Goal: Task Accomplishment & Management: Manage account settings

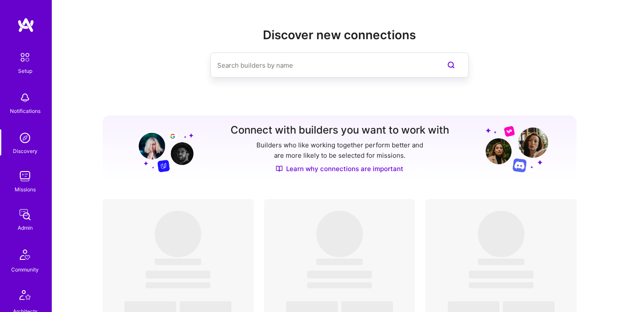
click at [28, 213] on img at bounding box center [24, 214] width 17 height 17
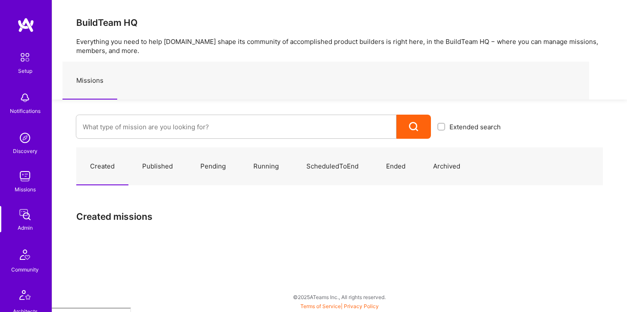
scroll to position [241, 0]
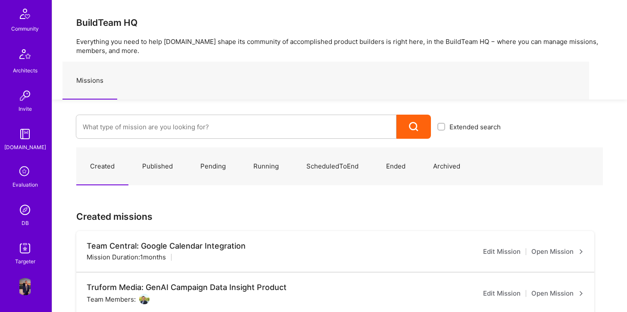
click at [24, 207] on img at bounding box center [24, 209] width 17 height 17
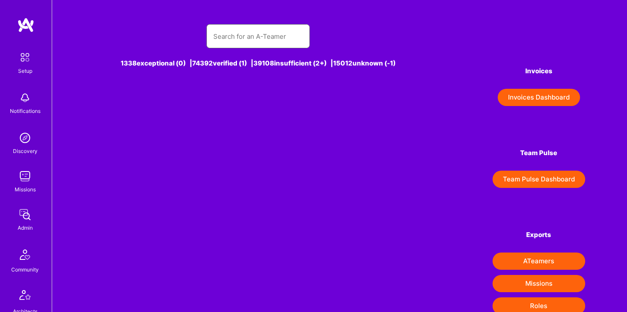
click at [230, 39] on input "text" at bounding box center [258, 36] width 90 height 22
type input "m"
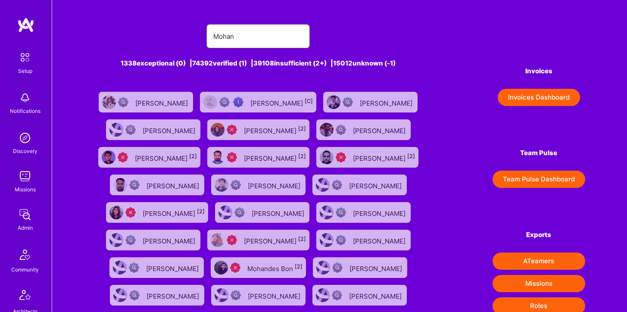
type input "[PERSON_NAME]"
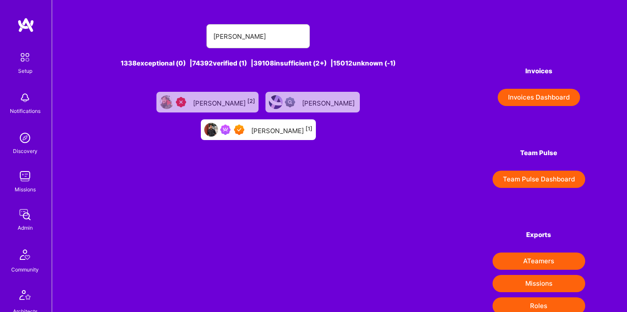
click at [313, 124] on div "[PERSON_NAME] [1]" at bounding box center [281, 129] width 61 height 11
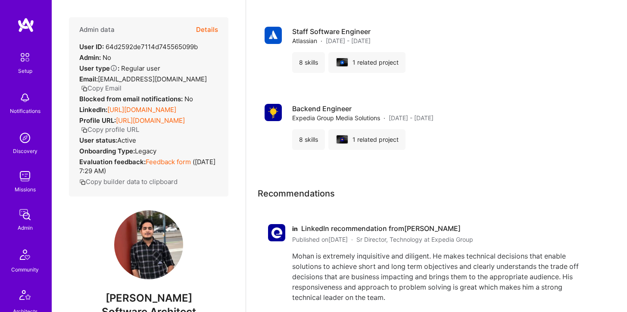
scroll to position [905, 0]
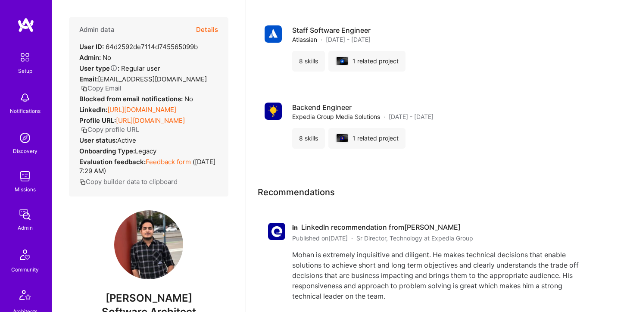
click at [206, 25] on button "Details" at bounding box center [207, 29] width 22 height 25
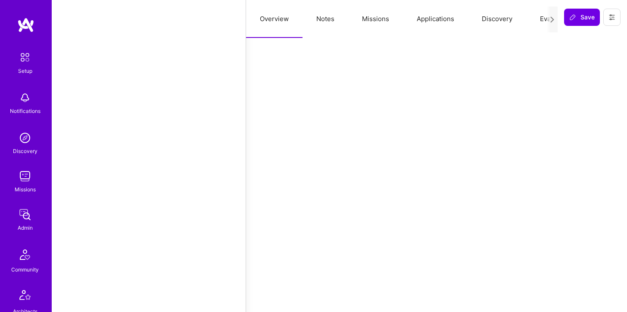
click at [442, 18] on button "Applications" at bounding box center [435, 19] width 65 height 38
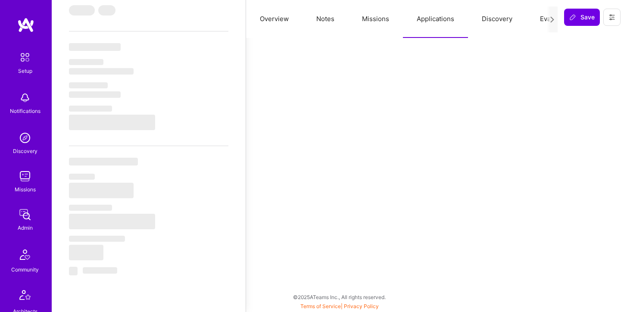
click at [319, 17] on button "Notes" at bounding box center [326, 19] width 46 height 38
select select "Right Now"
select select "7"
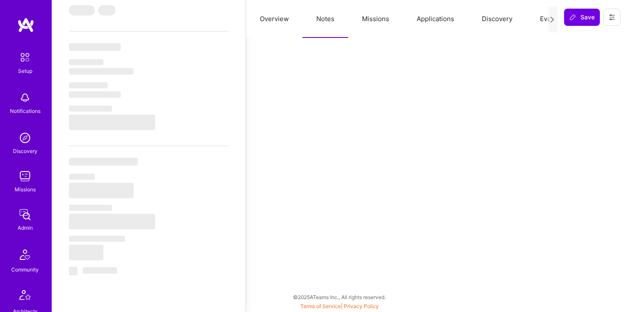
select select "7"
select select "IN"
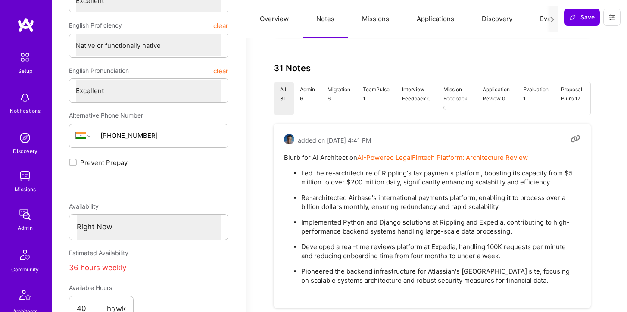
scroll to position [672, 0]
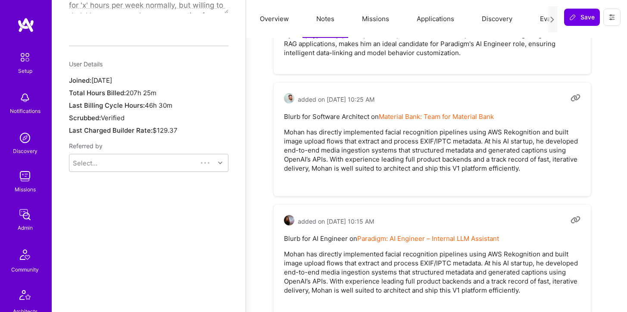
click at [371, 18] on button "Missions" at bounding box center [375, 19] width 55 height 38
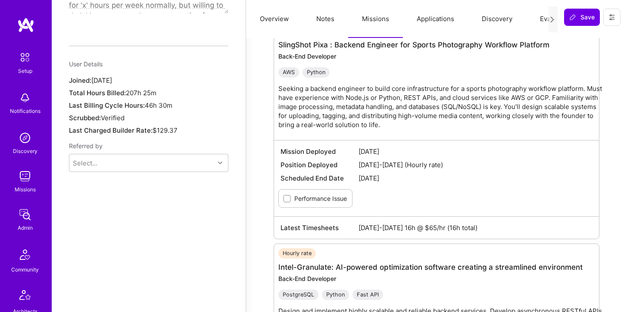
click at [280, 14] on button "Overview" at bounding box center [274, 19] width 56 height 38
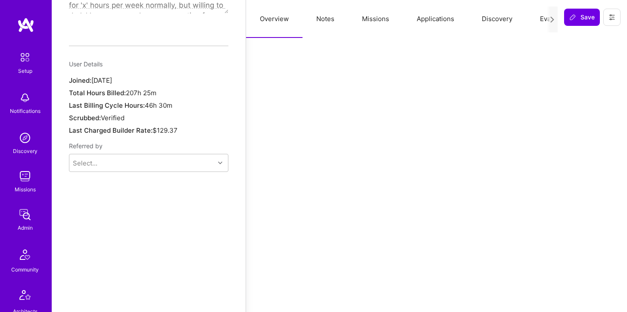
click at [330, 13] on button "Notes" at bounding box center [326, 19] width 46 height 38
type textarea "x"
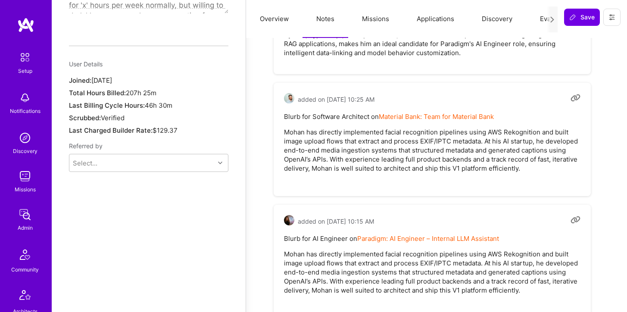
click at [377, 20] on button "Missions" at bounding box center [375, 19] width 55 height 38
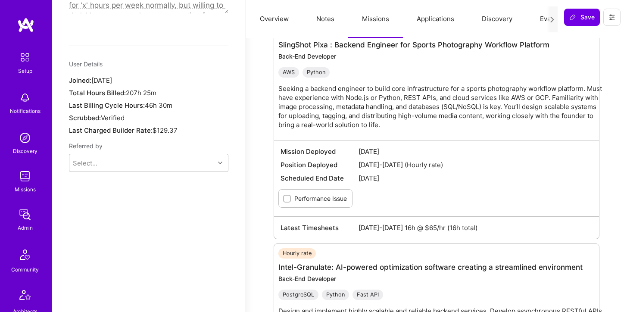
click at [434, 23] on button "Applications" at bounding box center [435, 19] width 65 height 38
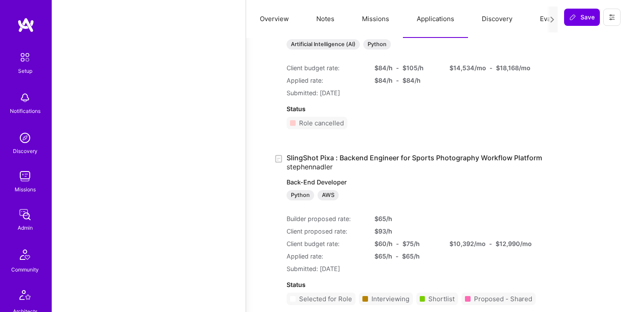
scroll to position [241, 0]
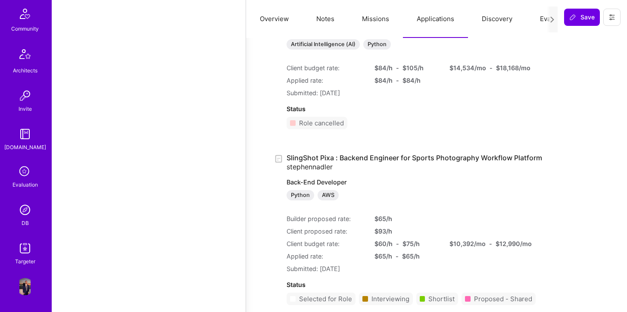
click at [25, 216] on img at bounding box center [24, 209] width 17 height 17
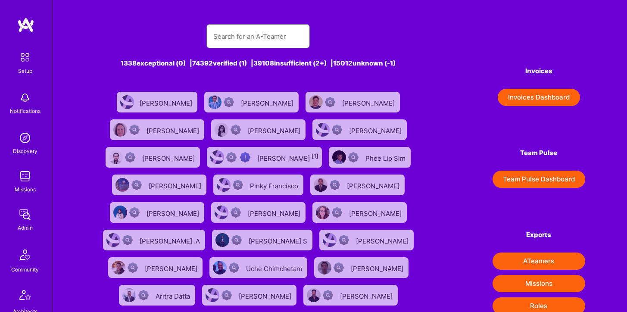
click at [242, 40] on input "text" at bounding box center [258, 36] width 90 height 22
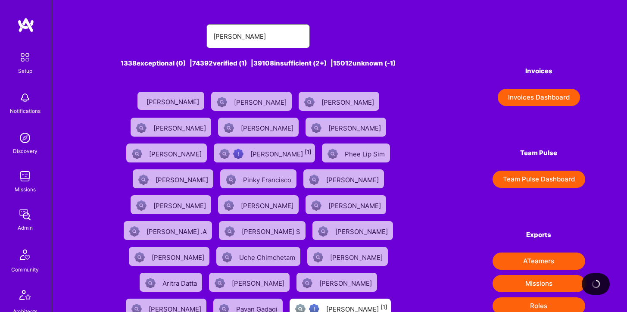
type input "[PERSON_NAME]"
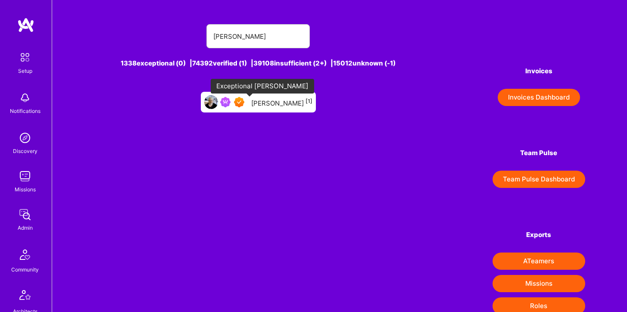
click at [244, 106] on img at bounding box center [239, 102] width 10 height 10
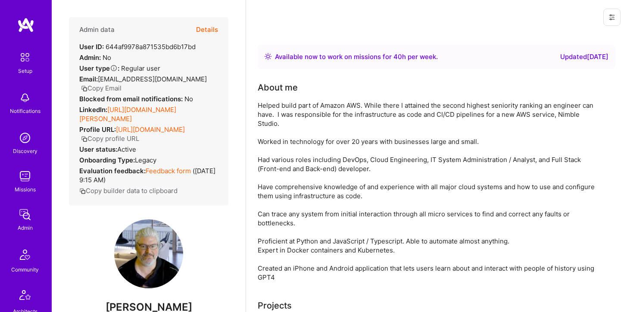
click at [206, 25] on button "Details" at bounding box center [207, 29] width 22 height 25
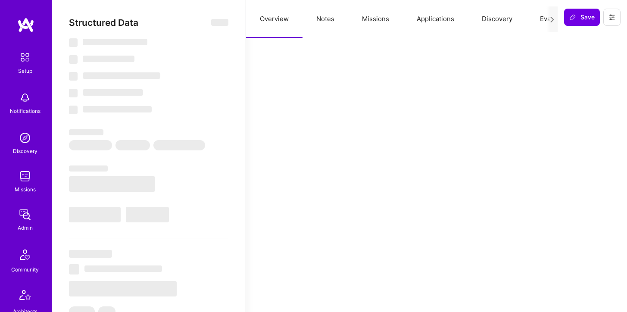
click at [382, 19] on button "Missions" at bounding box center [375, 19] width 55 height 38
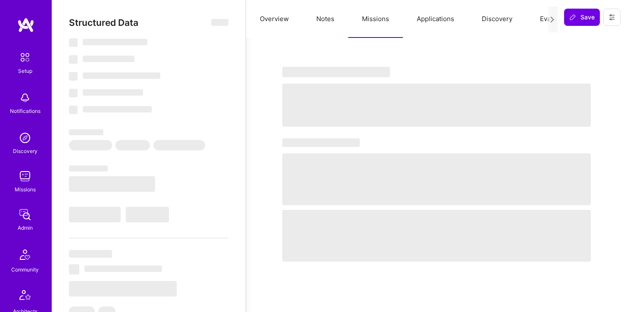
click at [451, 18] on button "Applications" at bounding box center [435, 19] width 65 height 38
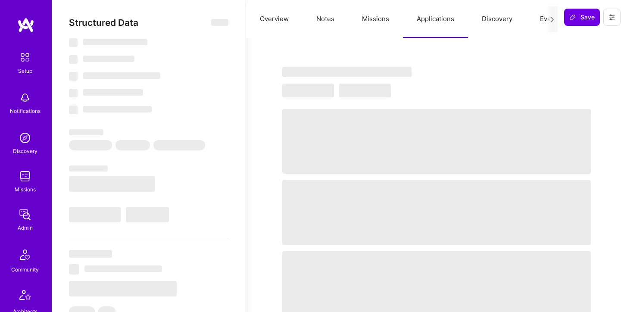
type textarea "x"
select select "Right Now"
select select "7"
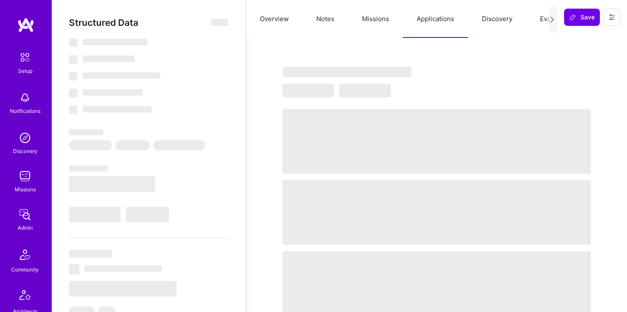
select select "7"
select select "US"
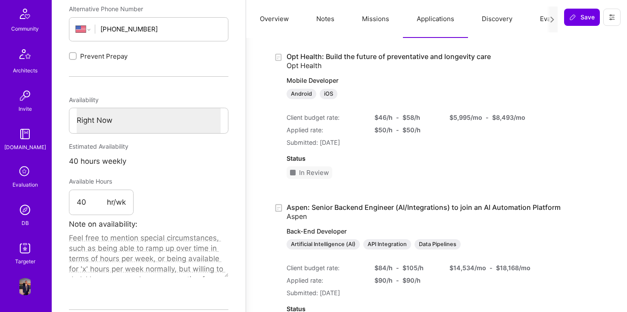
scroll to position [378, 0]
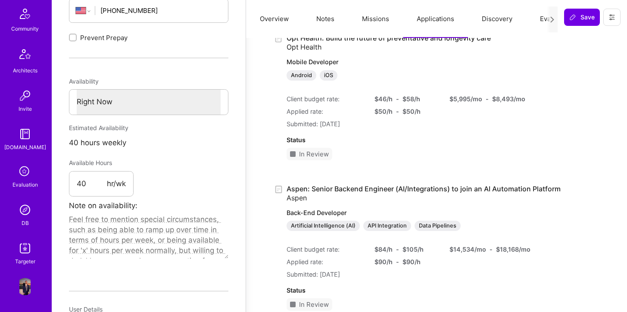
click at [24, 217] on img at bounding box center [24, 209] width 17 height 17
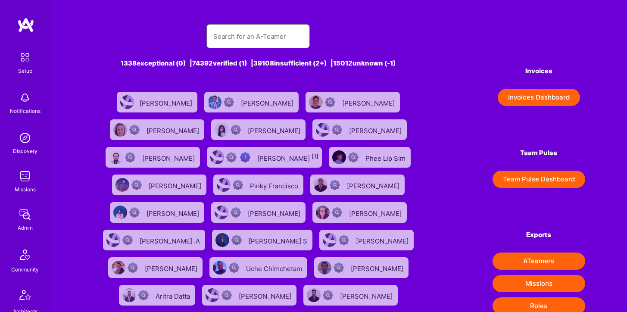
click at [238, 44] on input "text" at bounding box center [258, 36] width 90 height 22
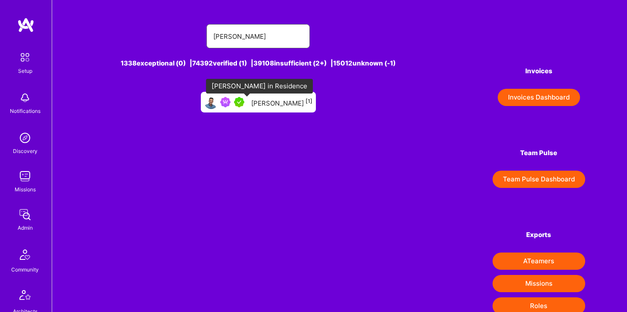
type input "[PERSON_NAME]"
click at [244, 98] on img at bounding box center [239, 102] width 10 height 10
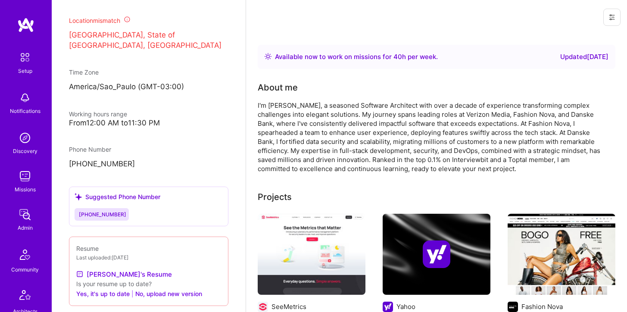
scroll to position [487, 0]
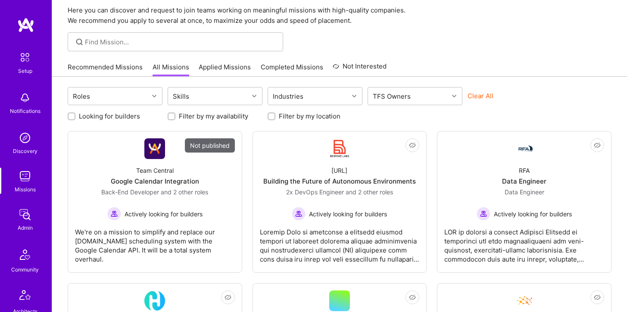
scroll to position [29, 0]
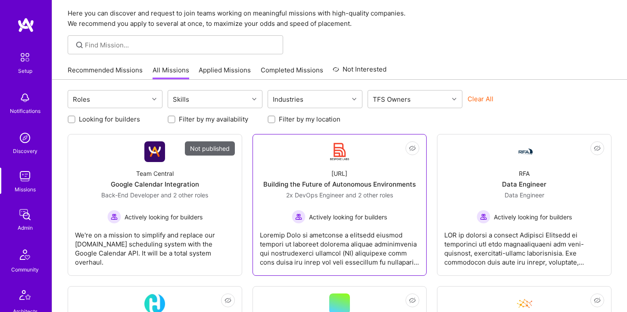
click at [347, 169] on div "[URL]" at bounding box center [340, 173] width 16 height 9
